Goal: Information Seeking & Learning: Learn about a topic

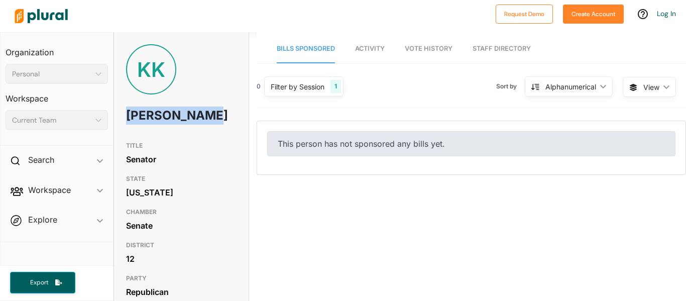
drag, startPoint x: 164, startPoint y: 134, endPoint x: 126, endPoint y: 112, distance: 43.4
click at [126, 112] on h1 "[PERSON_NAME]" at bounding box center [159, 115] width 66 height 30
copy h1 "[PERSON_NAME]"
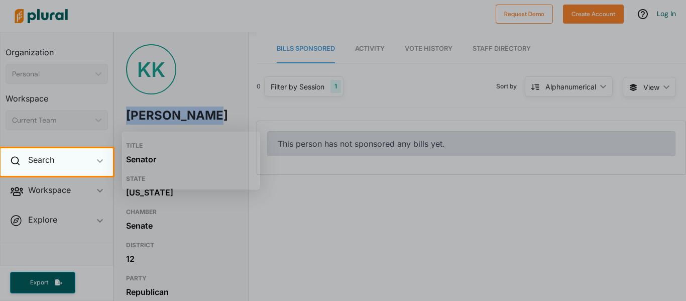
click at [102, 164] on div "Search ic_keyboard_arrow_down" at bounding box center [57, 161] width 113 height 27
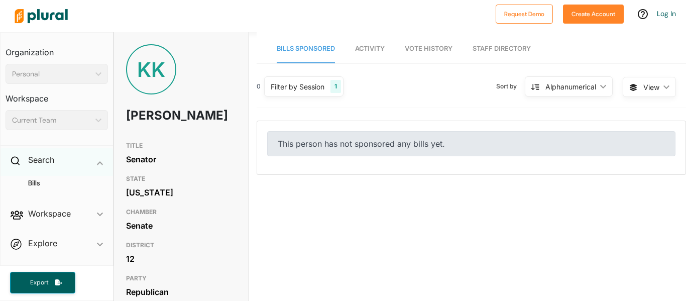
click at [102, 163] on icon "ic_keyboard_arrow_down" at bounding box center [100, 163] width 6 height 5
click at [102, 163] on span "ic_keyboard_arrow_down" at bounding box center [100, 161] width 6 height 15
click at [66, 184] on h4 "Bills" at bounding box center [59, 183] width 87 height 10
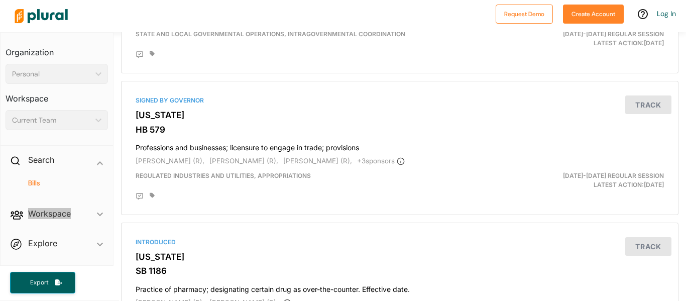
scroll to position [476, 0]
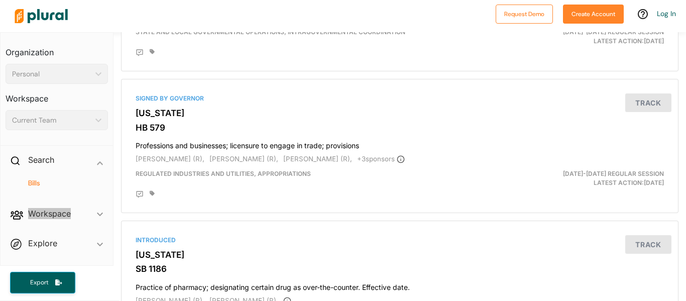
click at [63, 79] on div "Personal" at bounding box center [51, 74] width 79 height 11
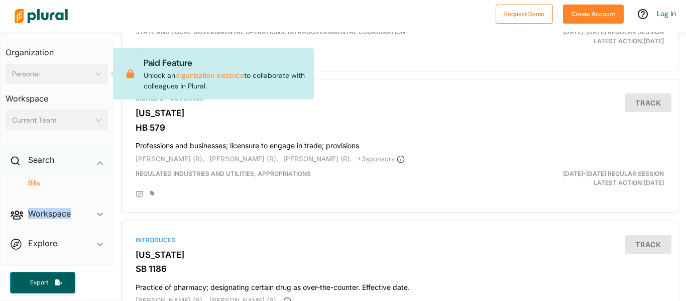
click at [73, 163] on div "Search ic_keyboard_arrow_down" at bounding box center [57, 161] width 113 height 27
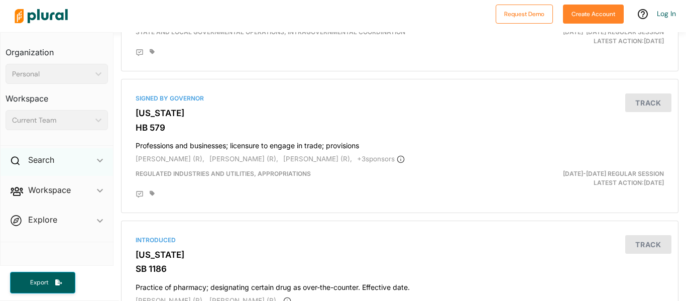
click at [40, 168] on div "Search ic_keyboard_arrow_down" at bounding box center [57, 161] width 113 height 27
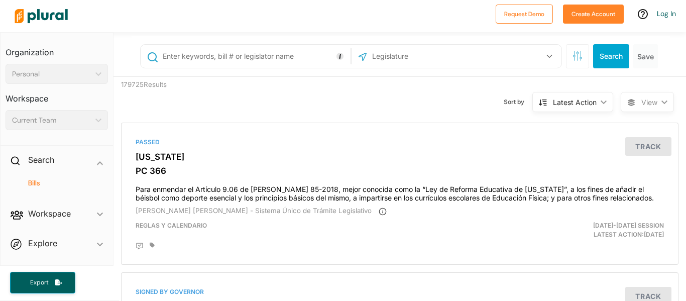
click at [292, 61] on input "text" at bounding box center [255, 56] width 186 height 19
type input "keith"
type input "Keith Kelly"
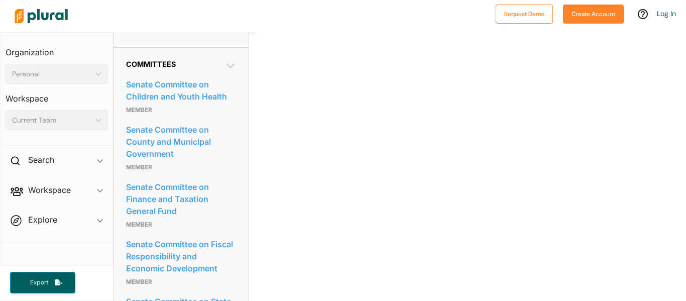
scroll to position [489, 0]
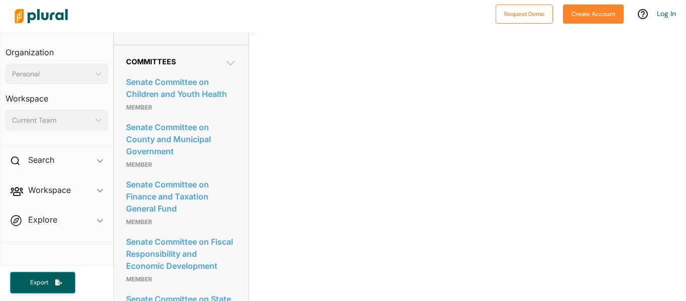
click at [228, 57] on icon at bounding box center [231, 63] width 12 height 12
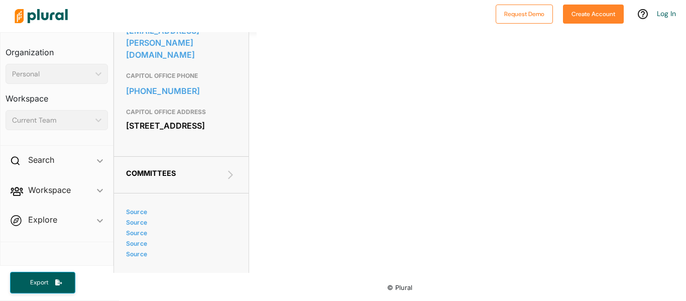
scroll to position [371, 0]
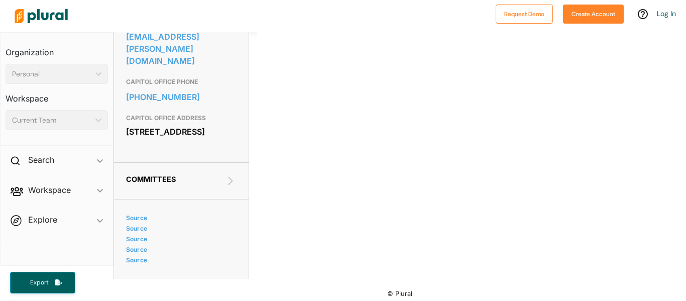
click at [228, 180] on icon at bounding box center [231, 181] width 12 height 12
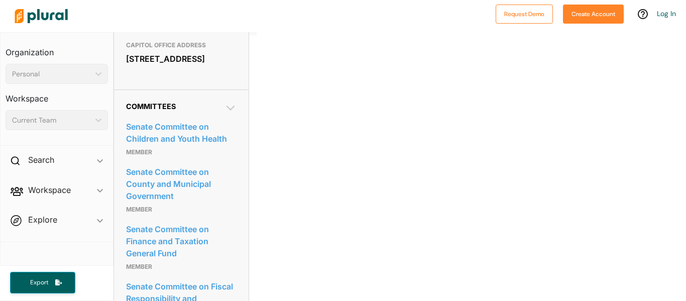
scroll to position [445, 0]
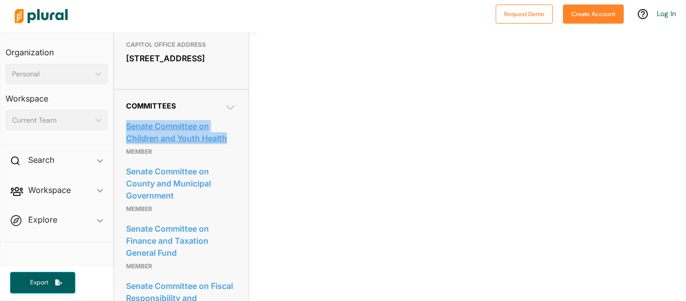
drag, startPoint x: 120, startPoint y: 113, endPoint x: 236, endPoint y: 130, distance: 117.2
copy link "Senate Committee on Children and Youth Health"
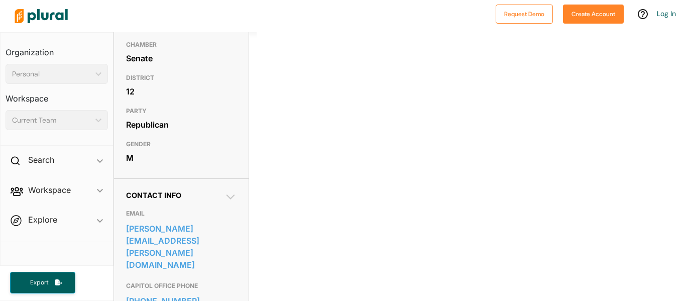
scroll to position [0, 0]
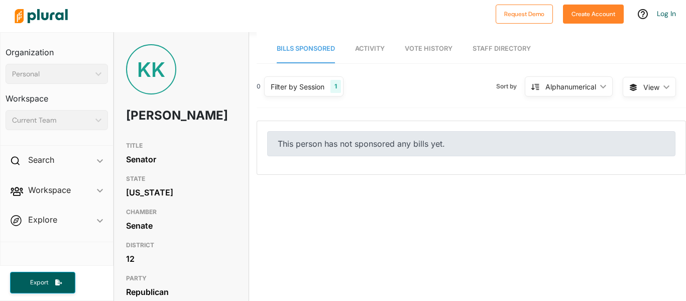
click at [315, 55] on link "Bills Sponsored" at bounding box center [306, 49] width 58 height 29
click at [424, 45] on span "Vote History" at bounding box center [429, 49] width 48 height 8
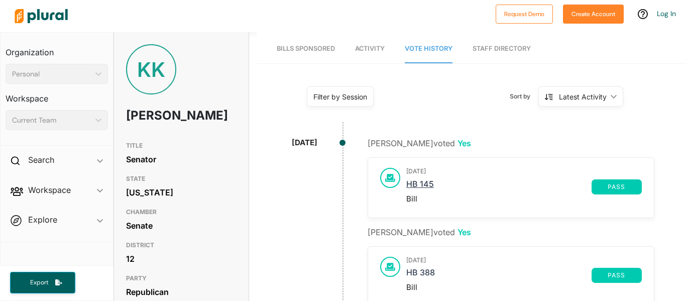
click at [435, 179] on link "HB 145" at bounding box center [498, 186] width 185 height 15
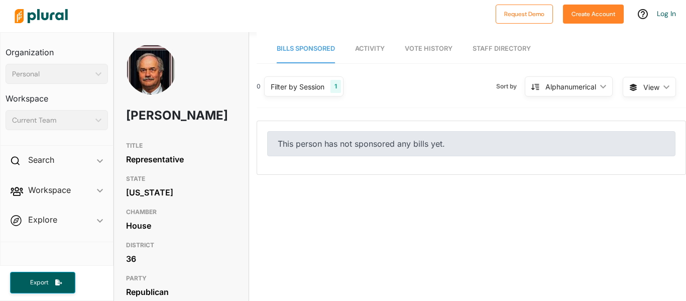
click at [326, 52] on link "Bills Sponsored" at bounding box center [306, 49] width 58 height 29
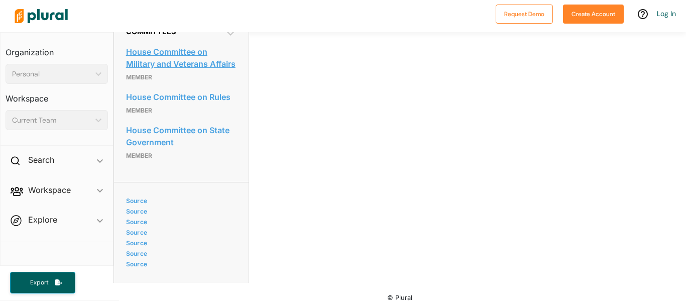
scroll to position [561, 0]
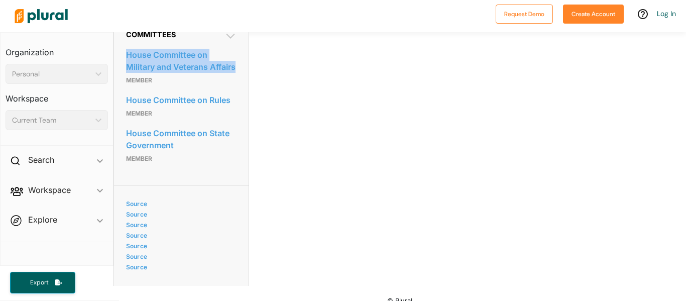
drag, startPoint x: 122, startPoint y: 80, endPoint x: 246, endPoint y: 100, distance: 125.3
click at [246, 100] on div "Committees House Committee on Military and Veterans Affairs Member House Commit…" at bounding box center [181, 101] width 135 height 167
copy link "House Committee on Military and Veterans Affairs"
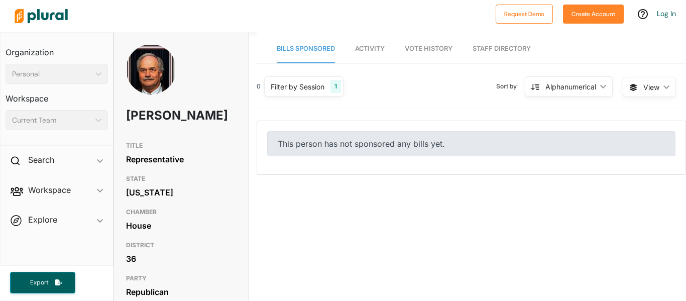
click at [434, 48] on span "Vote History" at bounding box center [429, 49] width 48 height 8
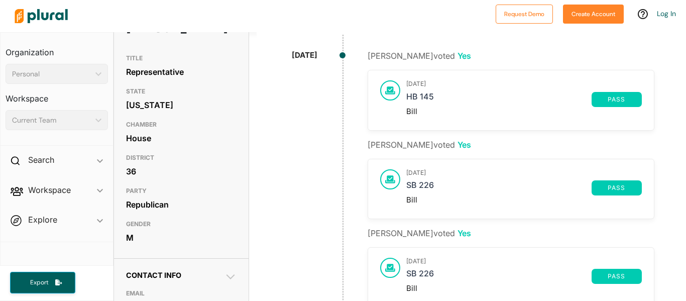
scroll to position [89, 0]
